Goal: Information Seeking & Learning: Learn about a topic

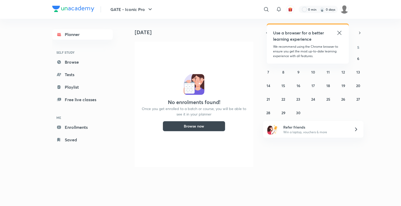
click at [340, 35] on icon at bounding box center [340, 33] width 6 height 6
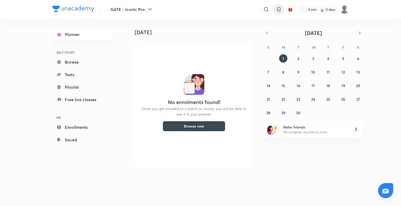
click at [279, 9] on icon at bounding box center [279, 9] width 6 height 6
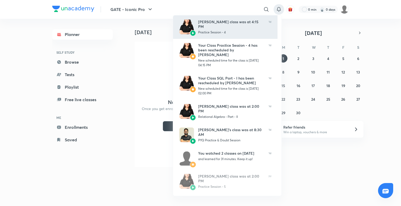
click at [250, 30] on div "Practice Session - 4" at bounding box center [231, 32] width 66 height 5
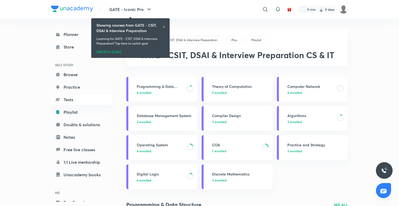
click at [163, 27] on icon at bounding box center [163, 26] width 3 height 3
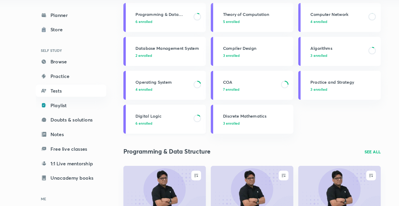
scroll to position [53, 0]
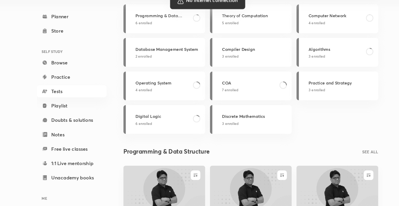
click at [334, 94] on div at bounding box center [199, 103] width 399 height 206
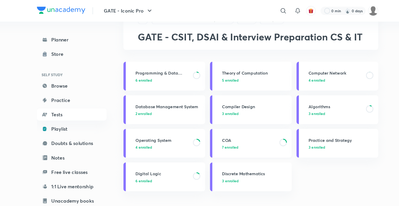
scroll to position [23, 0]
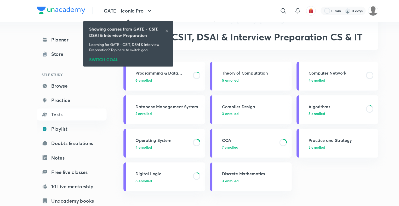
click at [165, 27] on icon at bounding box center [163, 26] width 3 height 3
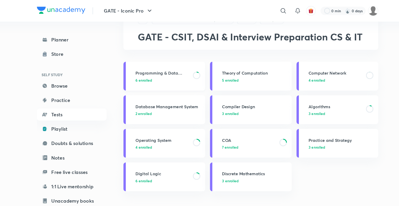
click at [158, 67] on p "6 enrolled" at bounding box center [160, 69] width 47 height 5
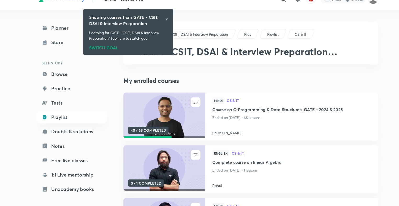
click at [164, 26] on icon at bounding box center [163, 26] width 3 height 3
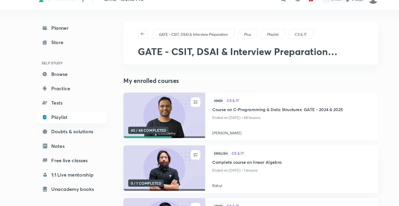
click at [244, 107] on h4 "Course on C-Programming & Data Structures: GATE - 2024 & 2025" at bounding box center [273, 106] width 138 height 7
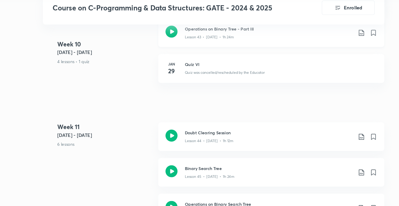
scroll to position [1961, 0]
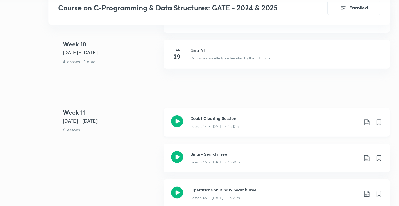
click at [181, 133] on div "Lesson 44 • [DATE] • 1h 12m" at bounding box center [247, 136] width 146 height 7
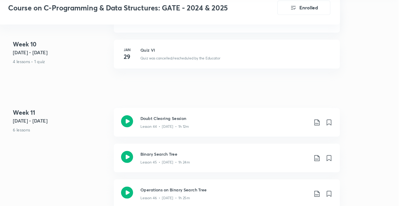
scroll to position [1961, 0]
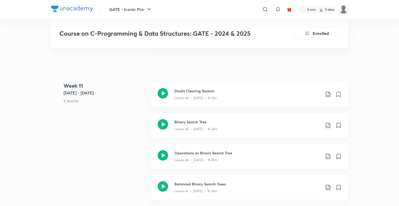
scroll to position [1993, 0]
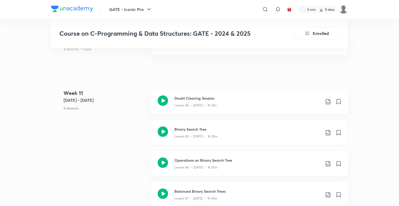
click at [190, 130] on h3 "Binary Search Tree" at bounding box center [247, 129] width 146 height 5
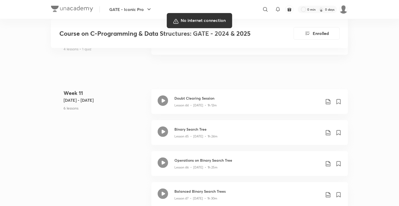
click at [345, 112] on div at bounding box center [199, 103] width 399 height 206
click at [378, 79] on div at bounding box center [199, 103] width 399 height 206
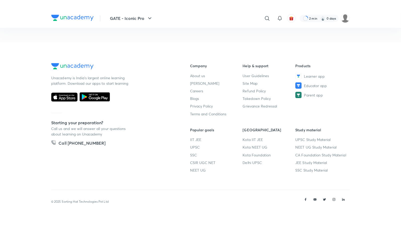
scroll to position [271, 0]
